Goal: Find specific page/section: Find specific page/section

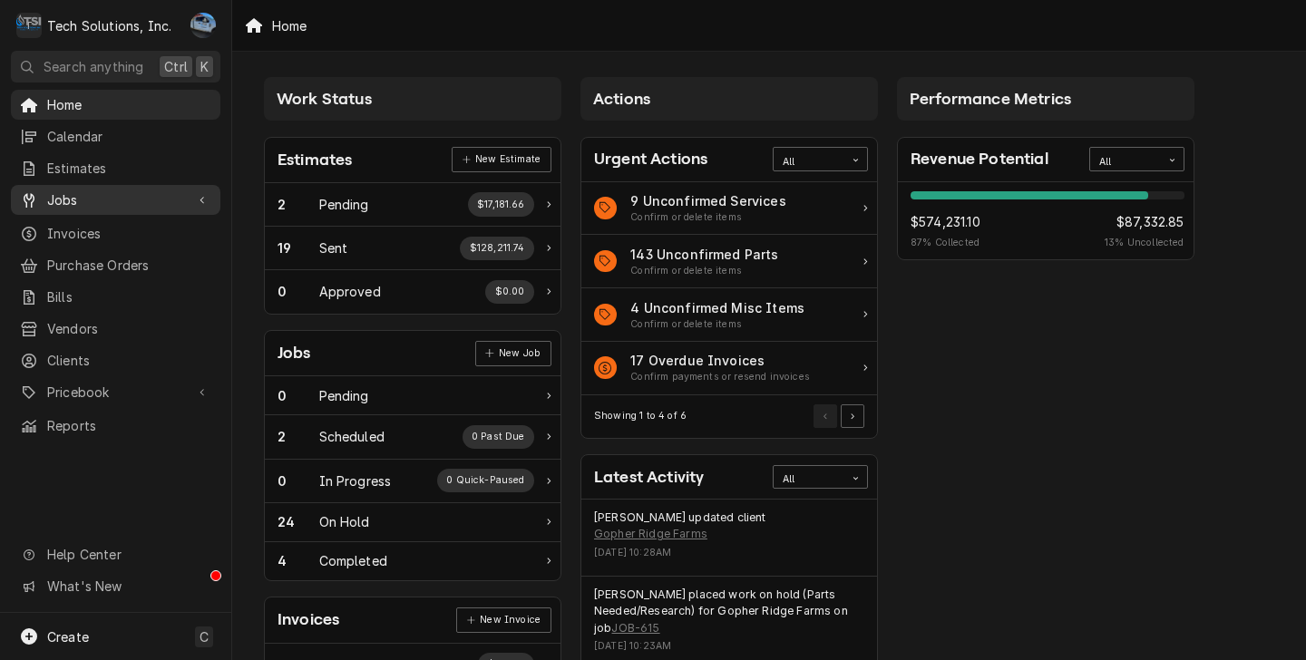
click at [65, 200] on span "Jobs" at bounding box center [115, 199] width 137 height 19
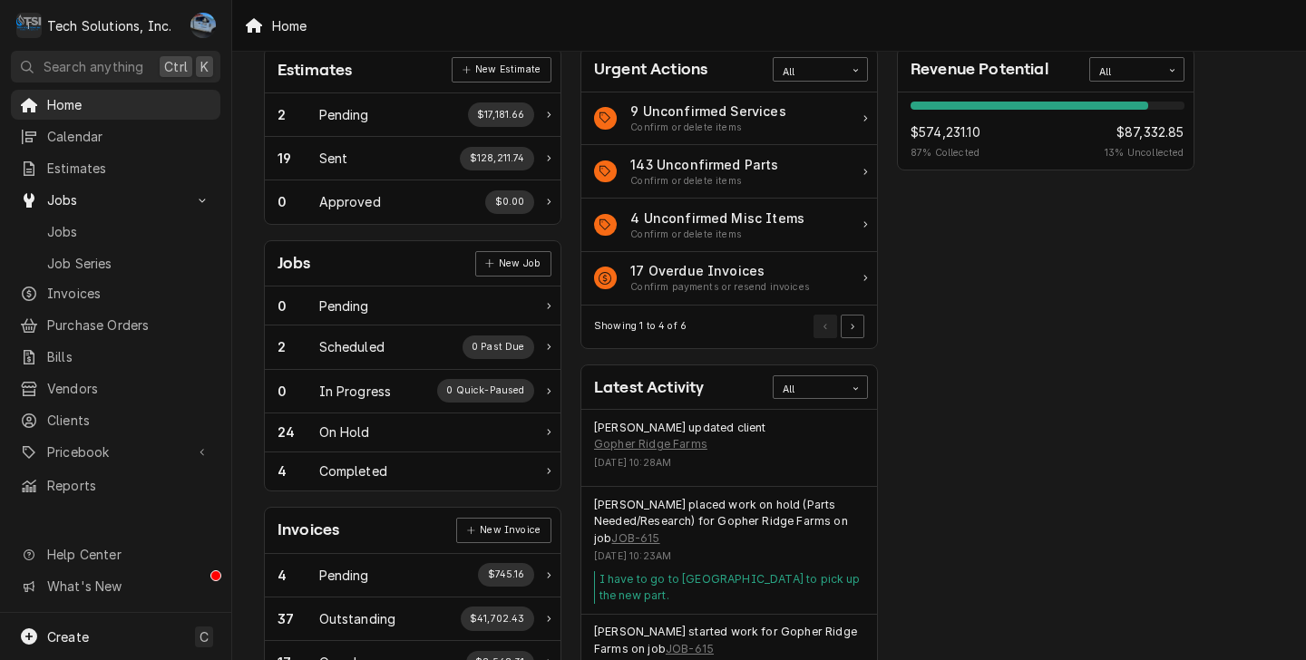
scroll to position [91, 0]
click at [123, 222] on span "Jobs" at bounding box center [129, 231] width 164 height 19
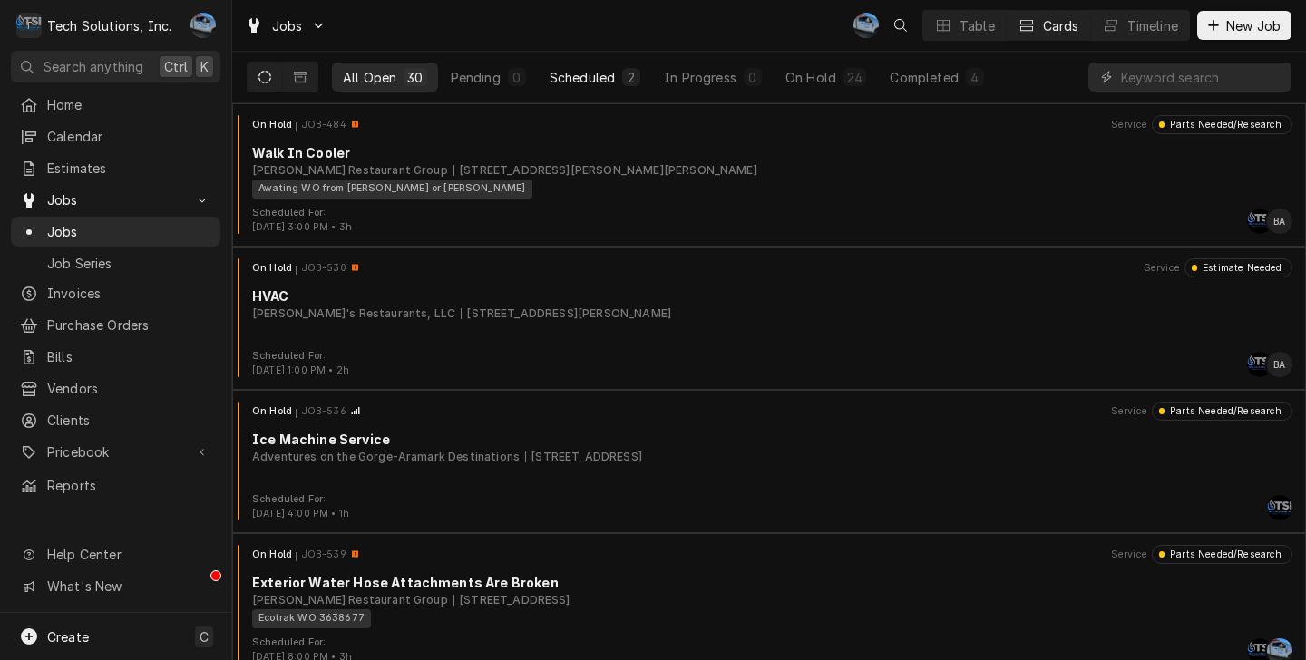
click at [602, 80] on div "Scheduled" at bounding box center [582, 77] width 65 height 19
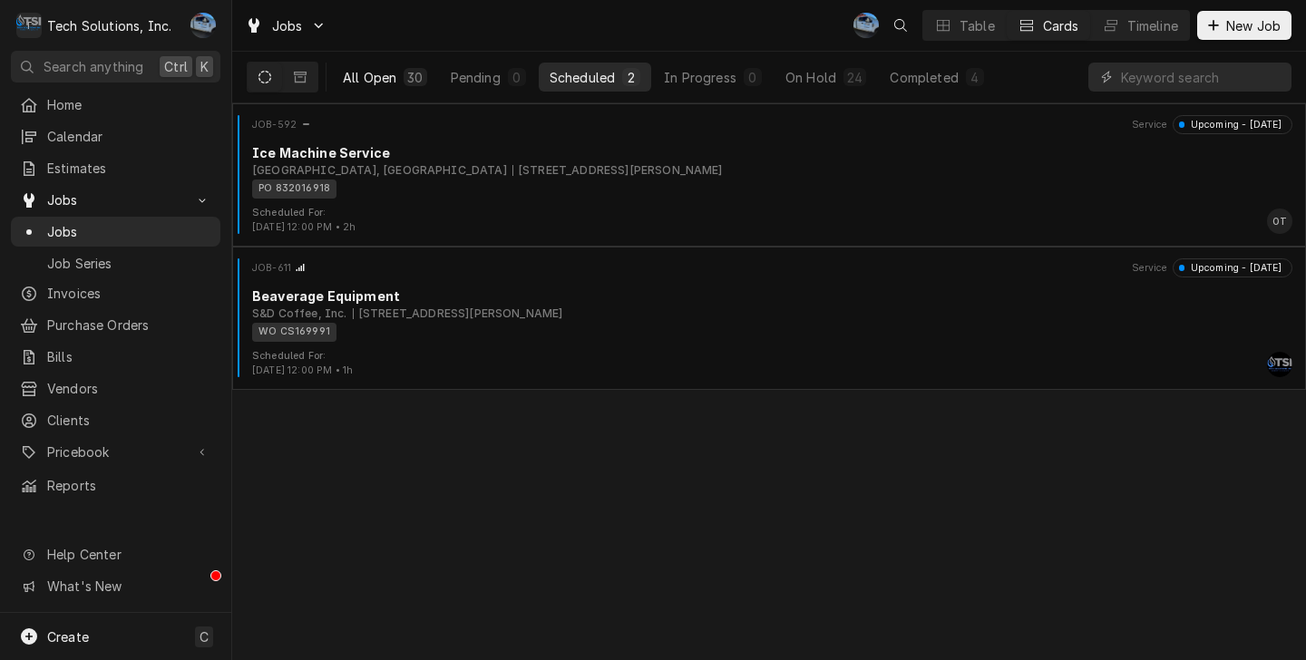
click at [390, 66] on button "All Open 30" at bounding box center [385, 77] width 106 height 29
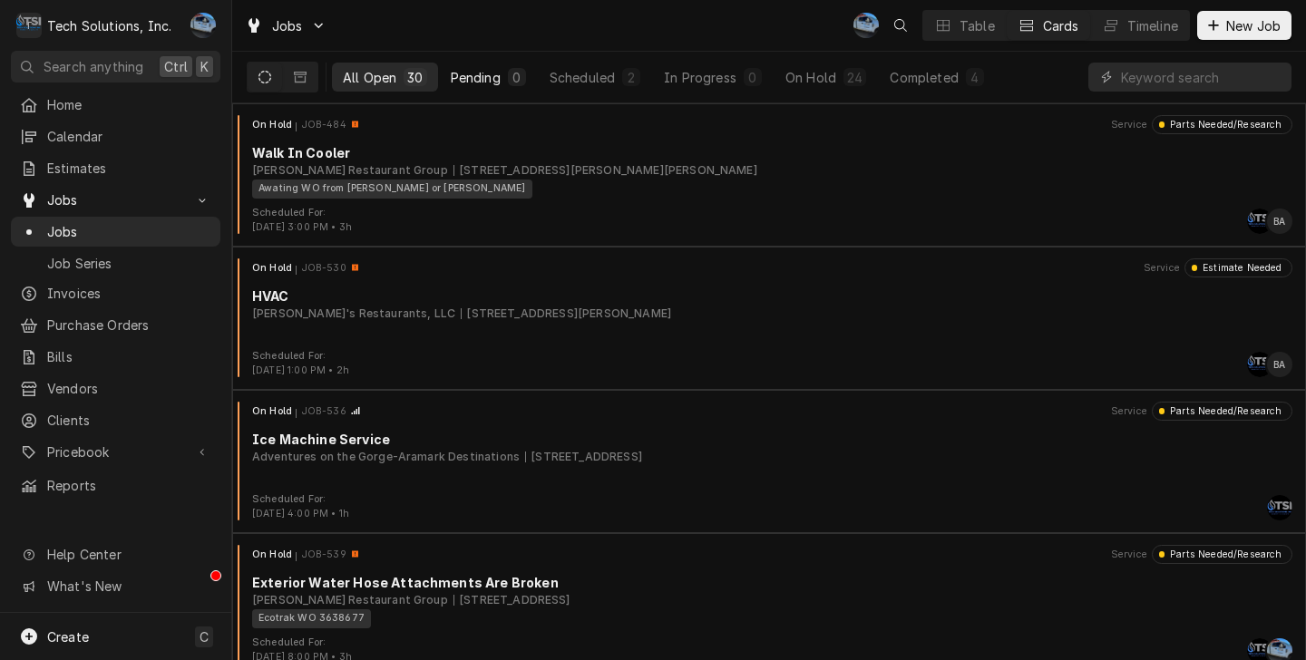
click at [512, 84] on div "0" at bounding box center [517, 77] width 18 height 18
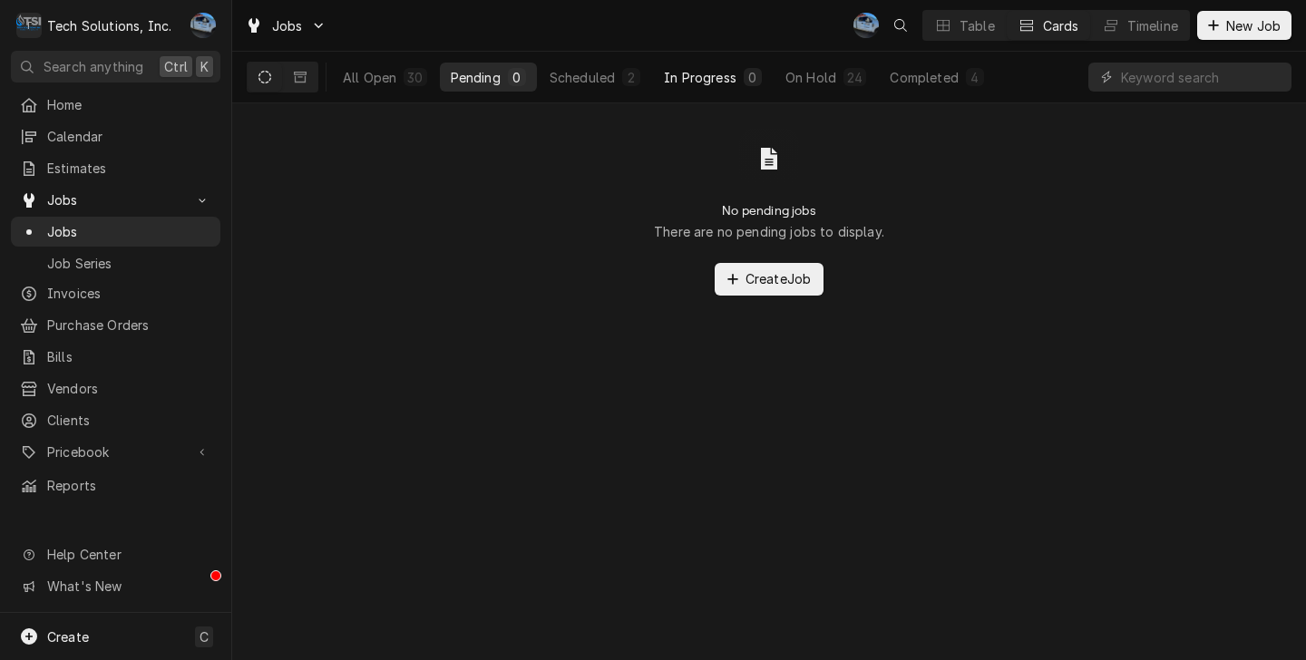
click at [679, 77] on div "In Progress" at bounding box center [700, 77] width 73 height 19
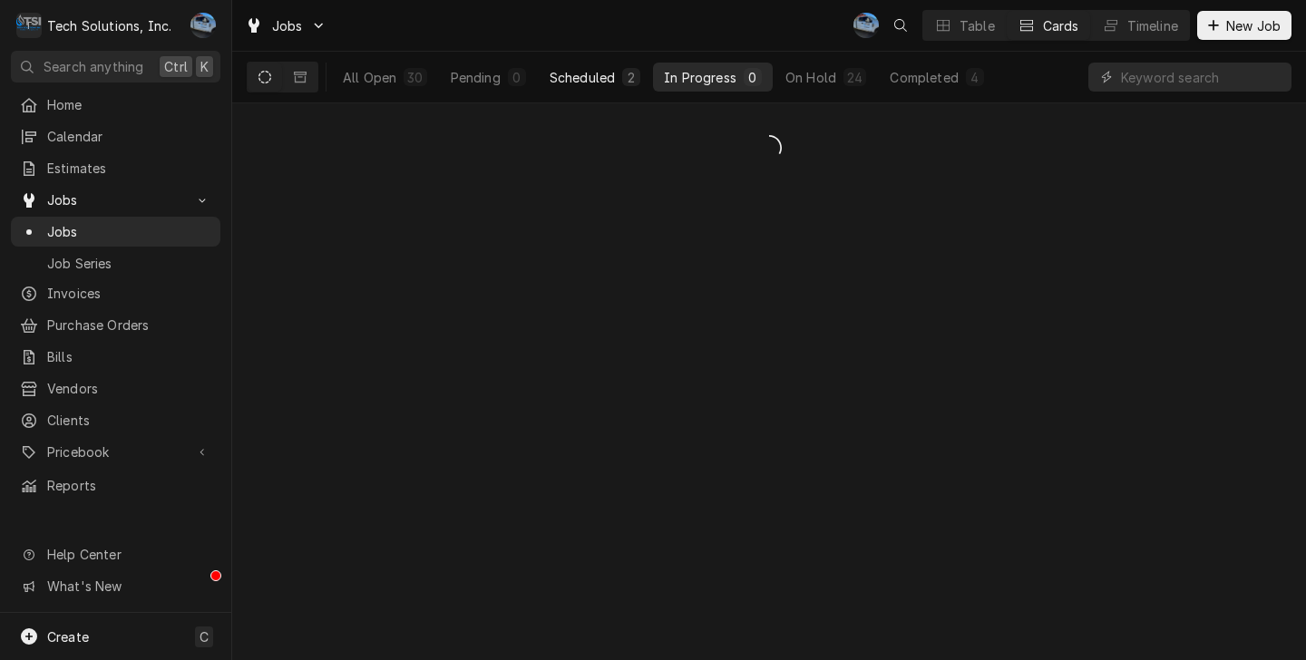
click at [599, 77] on div "Scheduled" at bounding box center [582, 77] width 65 height 19
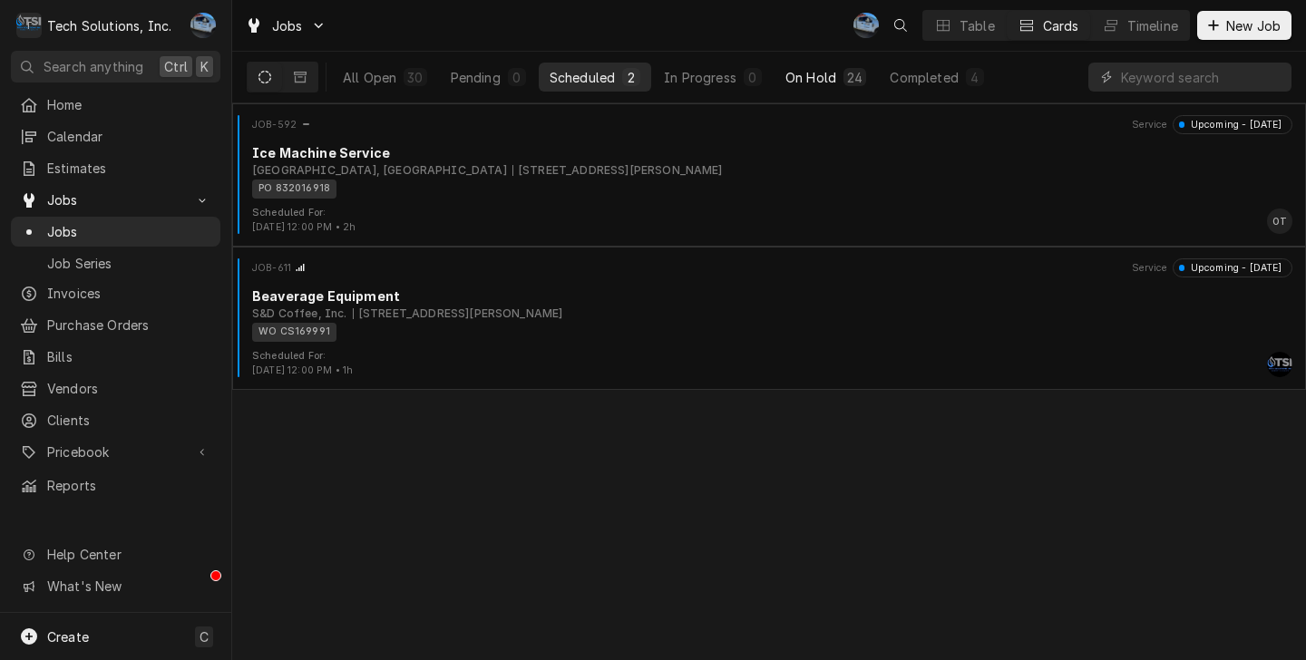
click at [834, 65] on button "On Hold 24" at bounding box center [826, 77] width 102 height 29
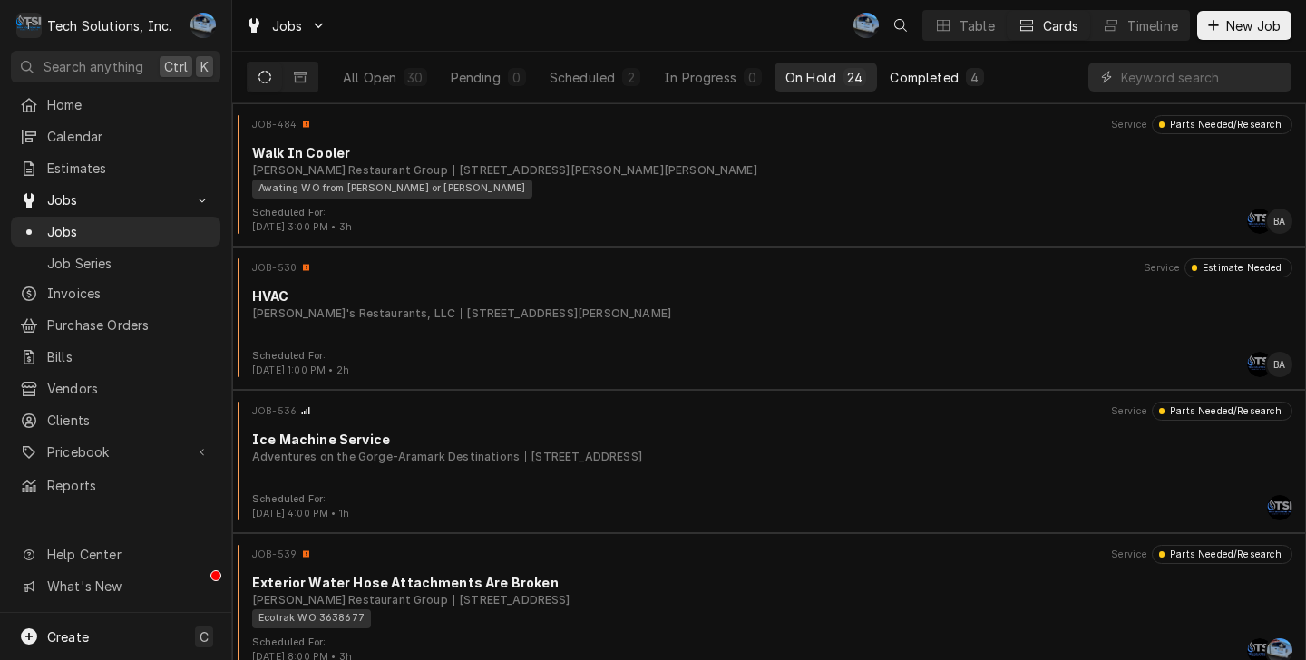
click at [960, 77] on button "Completed 4" at bounding box center [936, 77] width 115 height 29
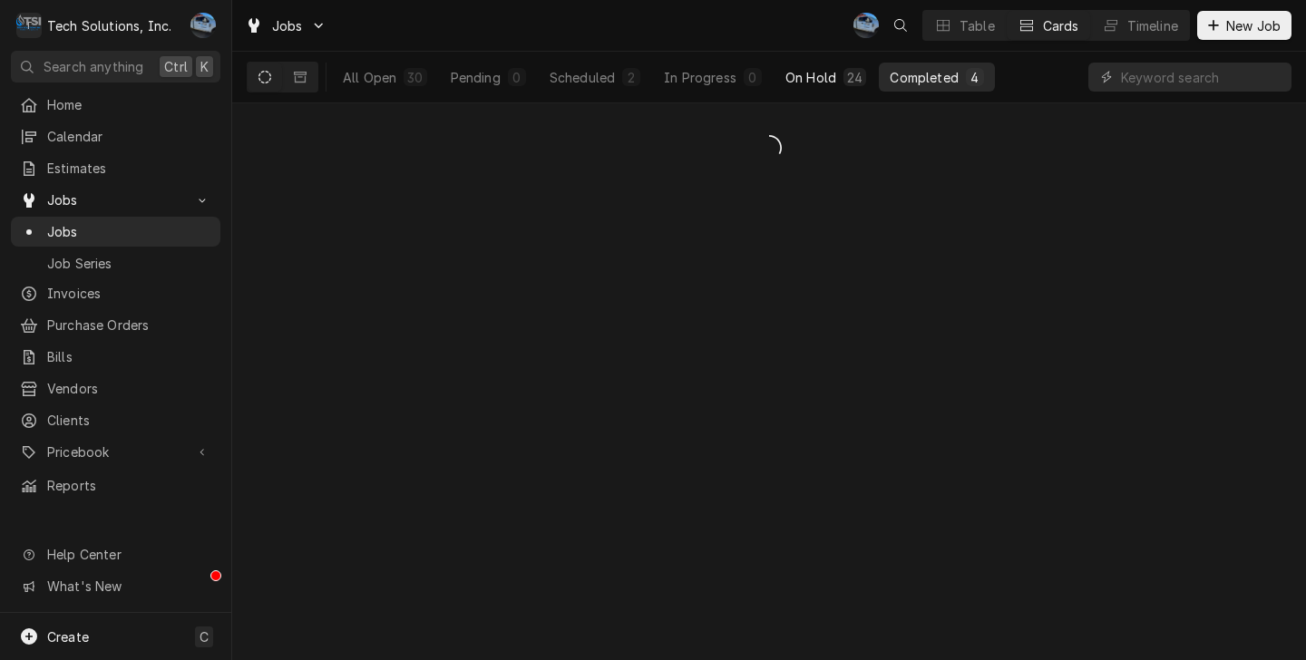
click at [790, 85] on div "On Hold" at bounding box center [810, 77] width 51 height 19
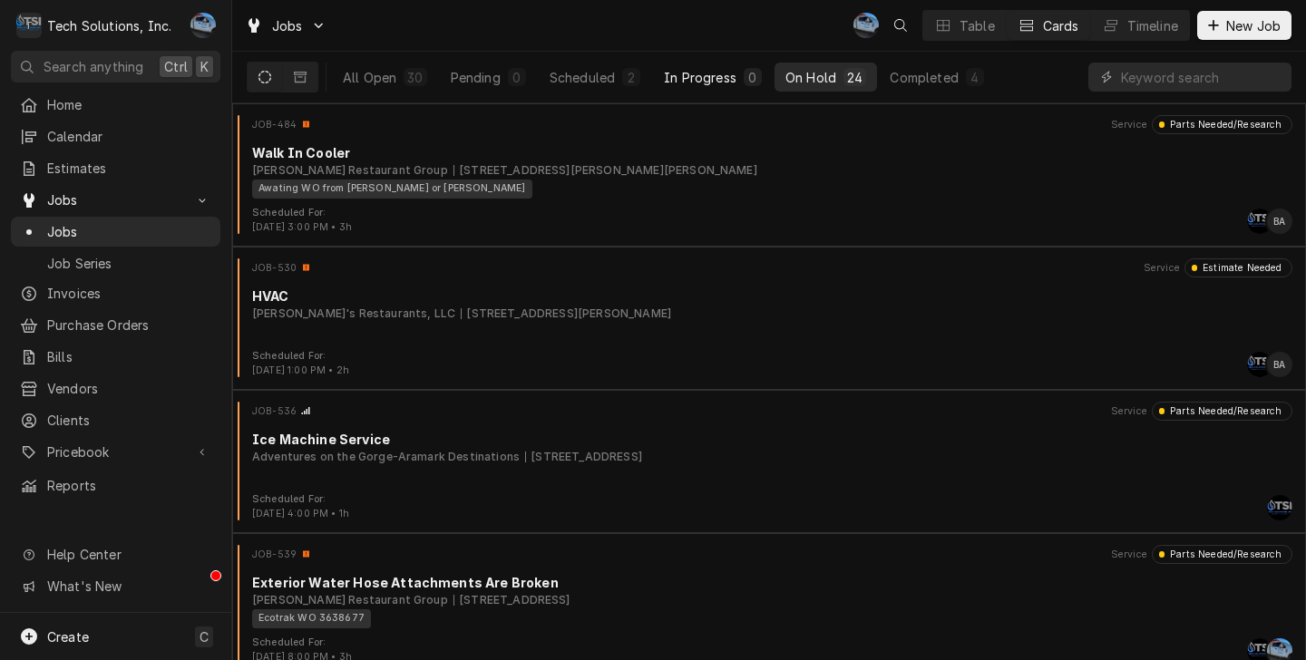
click at [697, 72] on div "In Progress" at bounding box center [700, 77] width 73 height 19
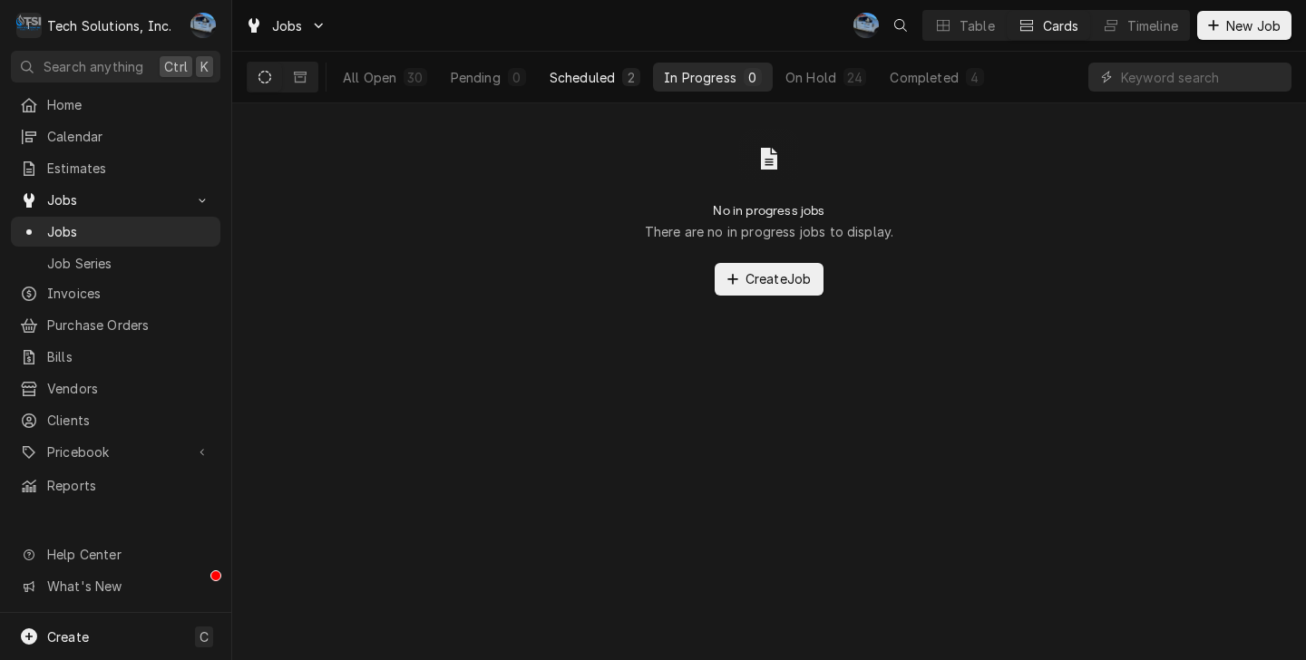
click at [583, 77] on div "Scheduled" at bounding box center [582, 77] width 65 height 19
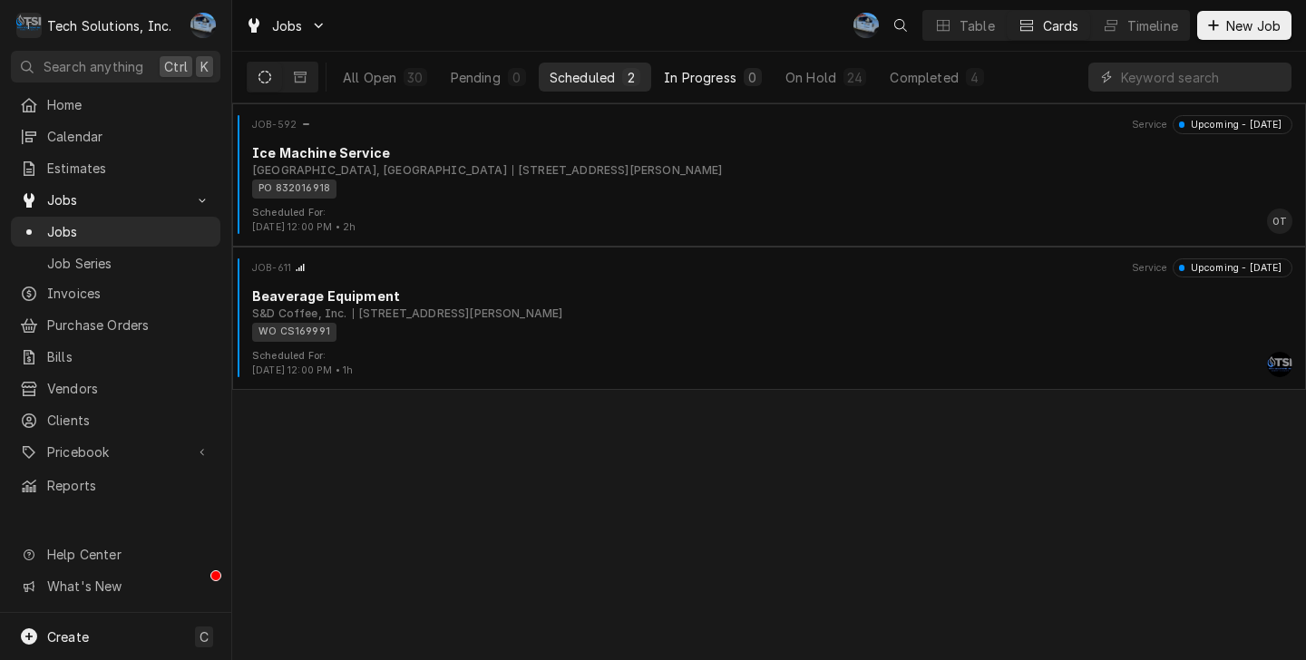
click at [697, 73] on div "In Progress" at bounding box center [700, 77] width 73 height 19
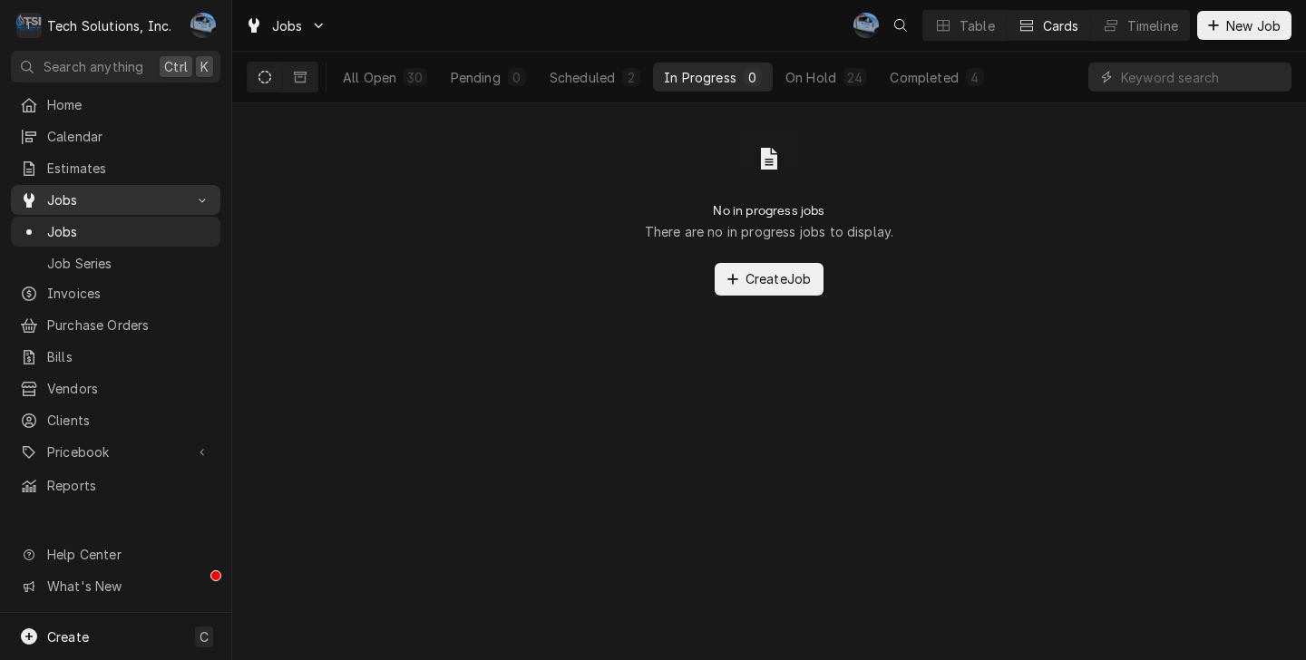
click at [132, 190] on span "Jobs" at bounding box center [115, 199] width 137 height 19
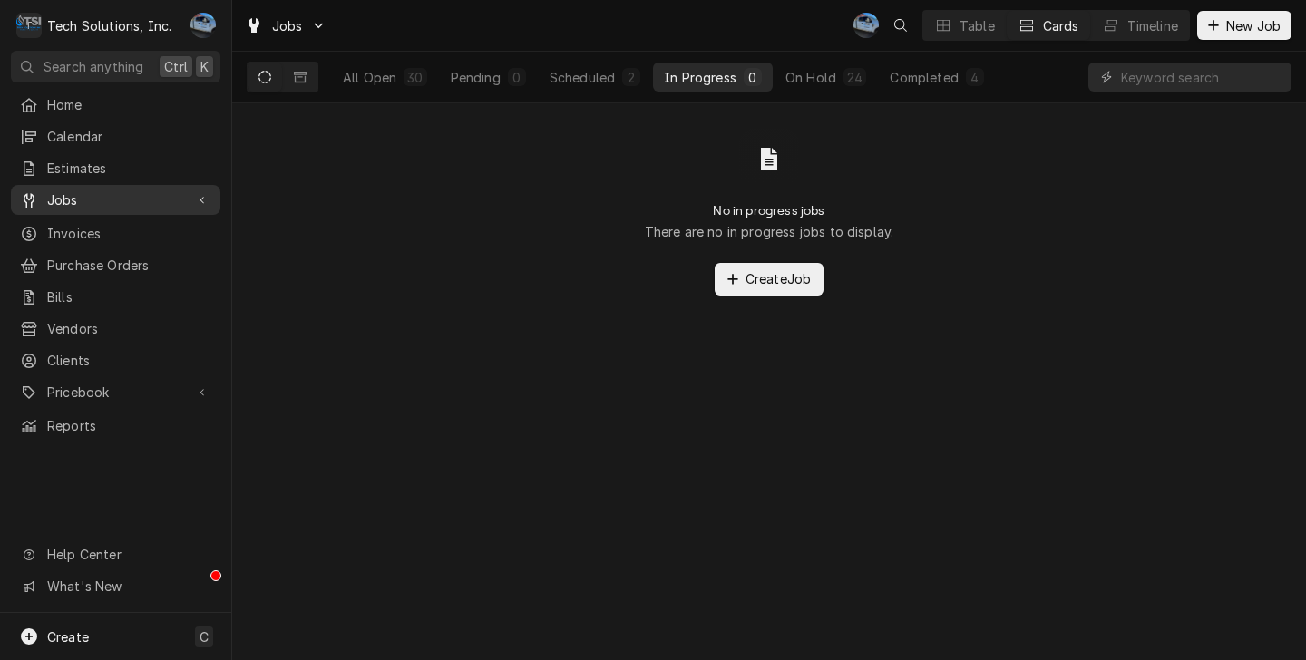
click at [83, 203] on div "Jobs" at bounding box center [116, 200] width 202 height 23
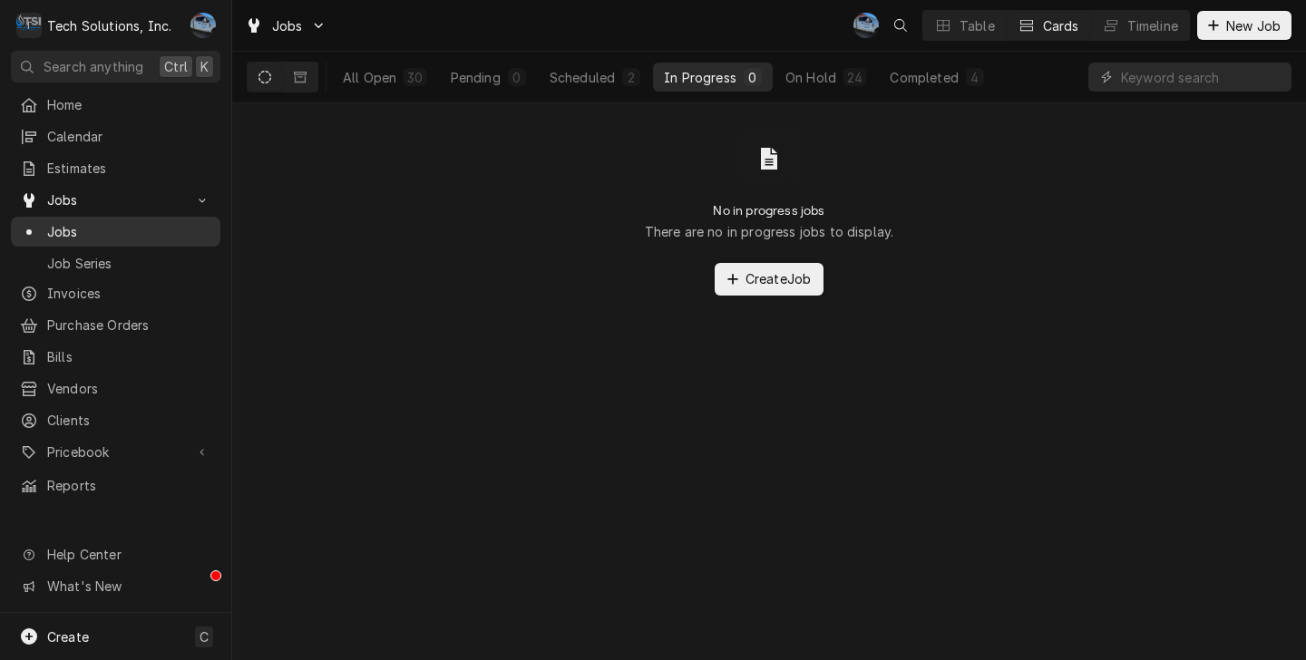
click at [87, 222] on span "Jobs" at bounding box center [129, 231] width 164 height 19
click at [932, 77] on div "Completed" at bounding box center [924, 77] width 68 height 19
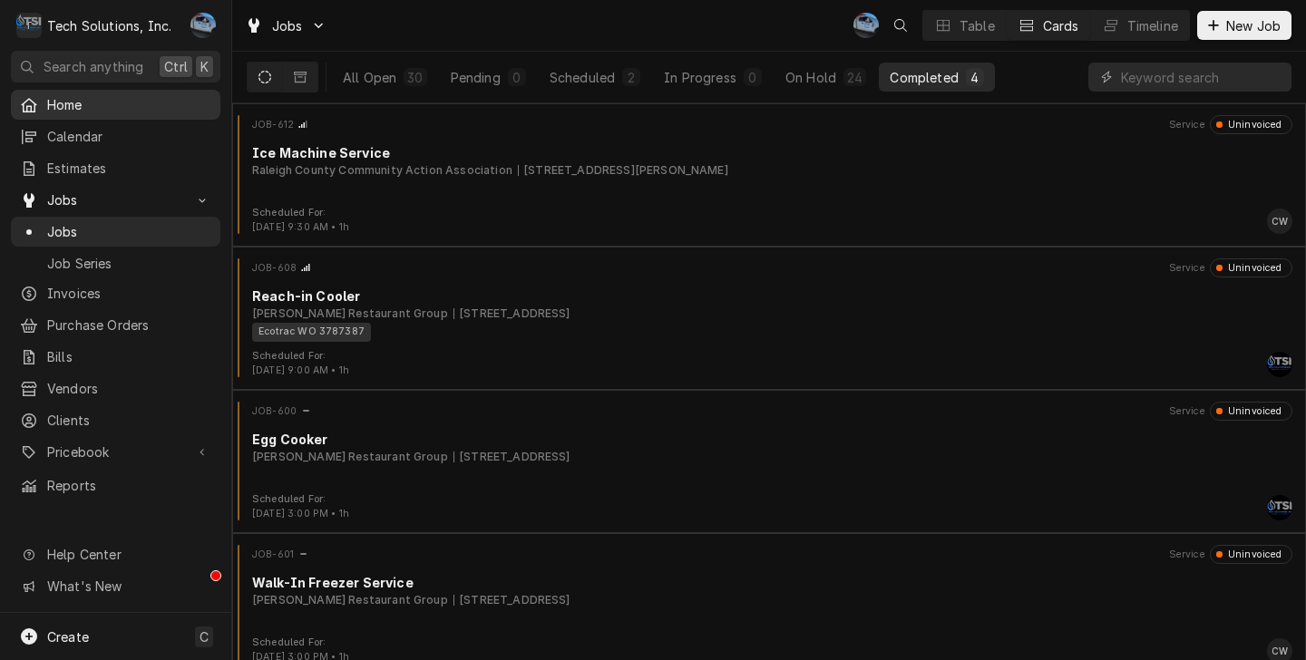
click at [73, 104] on span "Home" at bounding box center [129, 104] width 164 height 19
